Goal: Navigation & Orientation: Find specific page/section

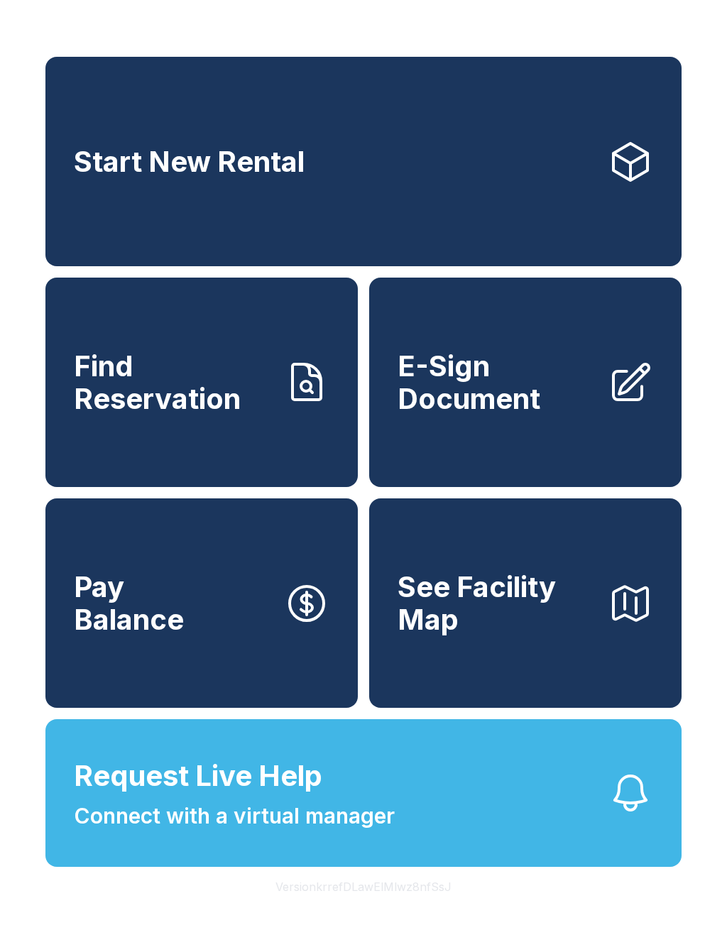
scroll to position [17, 0]
click at [429, 903] on button "Version krrefDLawElMlwz8nfSsJ" at bounding box center [363, 887] width 199 height 40
click at [429, 902] on button "Version krrefDLawElMlwz8nfSsJ" at bounding box center [363, 887] width 199 height 40
click at [426, 902] on button "Version krrefDLawElMlwz8nfSsJ" at bounding box center [363, 887] width 199 height 40
click at [425, 902] on button "Version krrefDLawElMlwz8nfSsJ" at bounding box center [363, 887] width 199 height 40
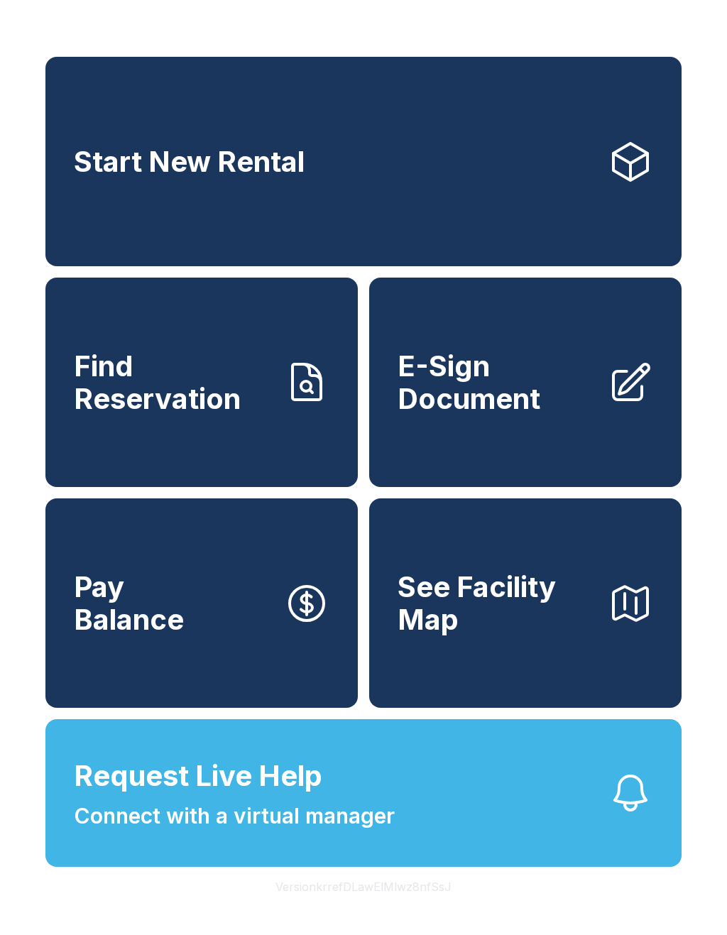
click at [425, 901] on button "Version krrefDLawElMlwz8nfSsJ" at bounding box center [363, 887] width 199 height 40
click at [424, 899] on button "Version krrefDLawElMlwz8nfSsJ" at bounding box center [363, 887] width 199 height 40
click at [425, 895] on button "Version krrefDLawElMlwz8nfSsJ" at bounding box center [363, 887] width 199 height 40
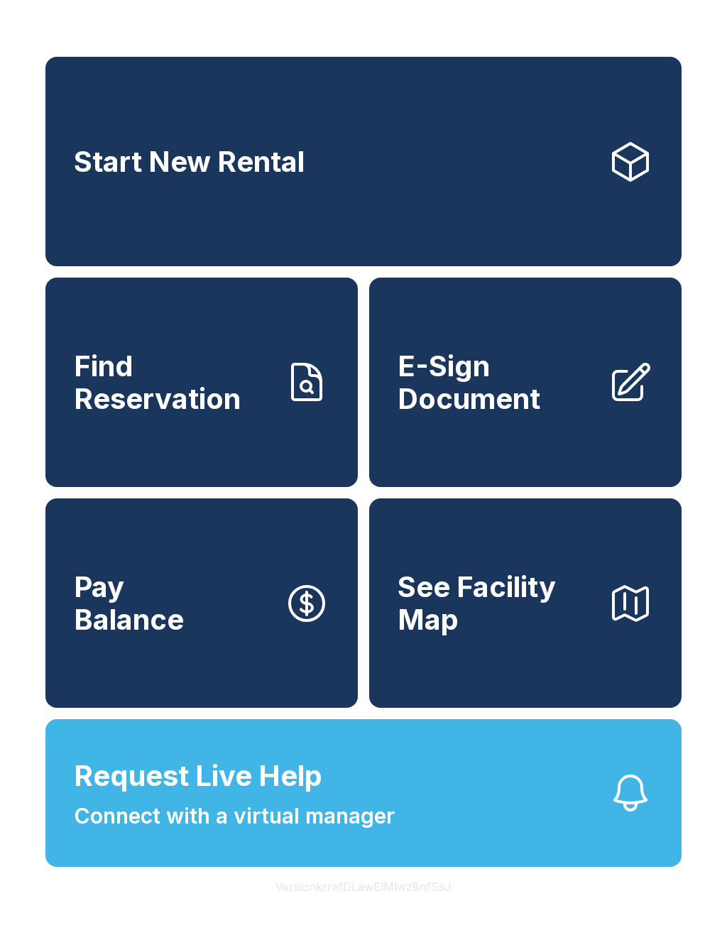
click at [425, 899] on button "Version krrefDLawElMlwz8nfSsJ" at bounding box center [363, 887] width 199 height 40
click at [425, 898] on button "Version krrefDLawElMlwz8nfSsJ" at bounding box center [363, 887] width 199 height 40
click at [425, 897] on button "Version krrefDLawElMlwz8nfSsJ" at bounding box center [363, 887] width 199 height 40
click at [425, 899] on button "Version krrefDLawElMlwz8nfSsJ" at bounding box center [363, 887] width 199 height 40
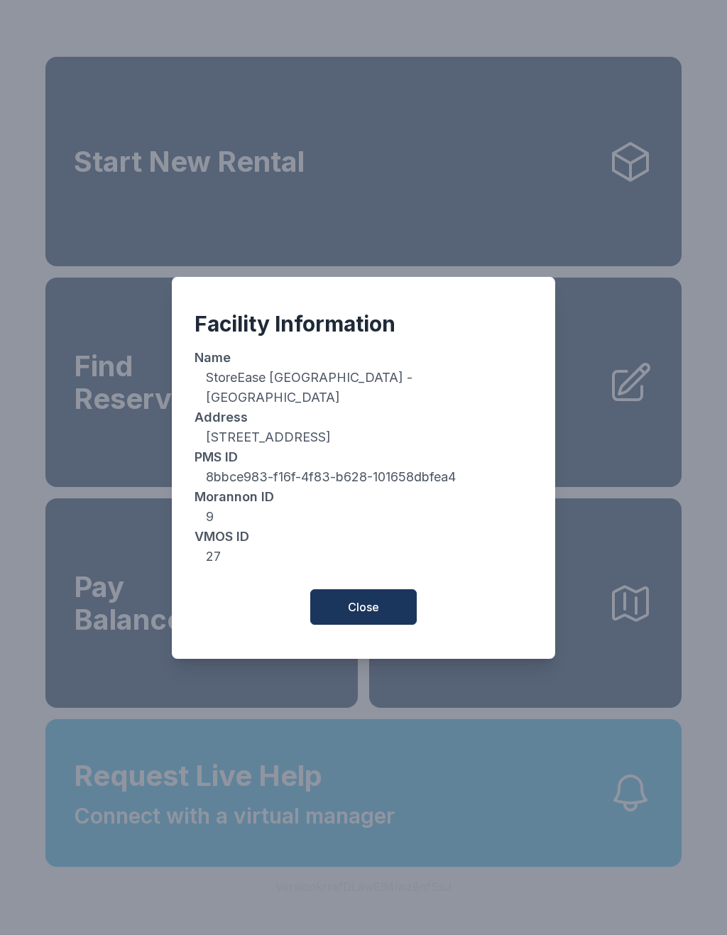
click at [395, 603] on button "Close" at bounding box center [363, 606] width 106 height 35
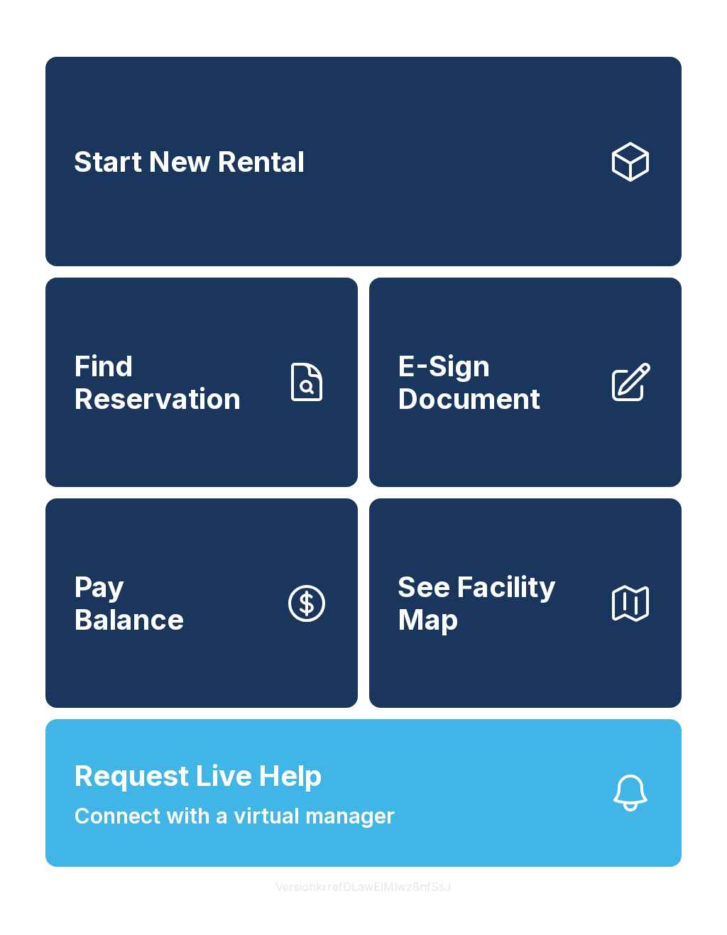
click at [689, 667] on div "Start New Rental Find Reservation E-Sign Document Pay Balance See Facility Map …" at bounding box center [363, 467] width 727 height 935
